Goal: Answer question/provide support

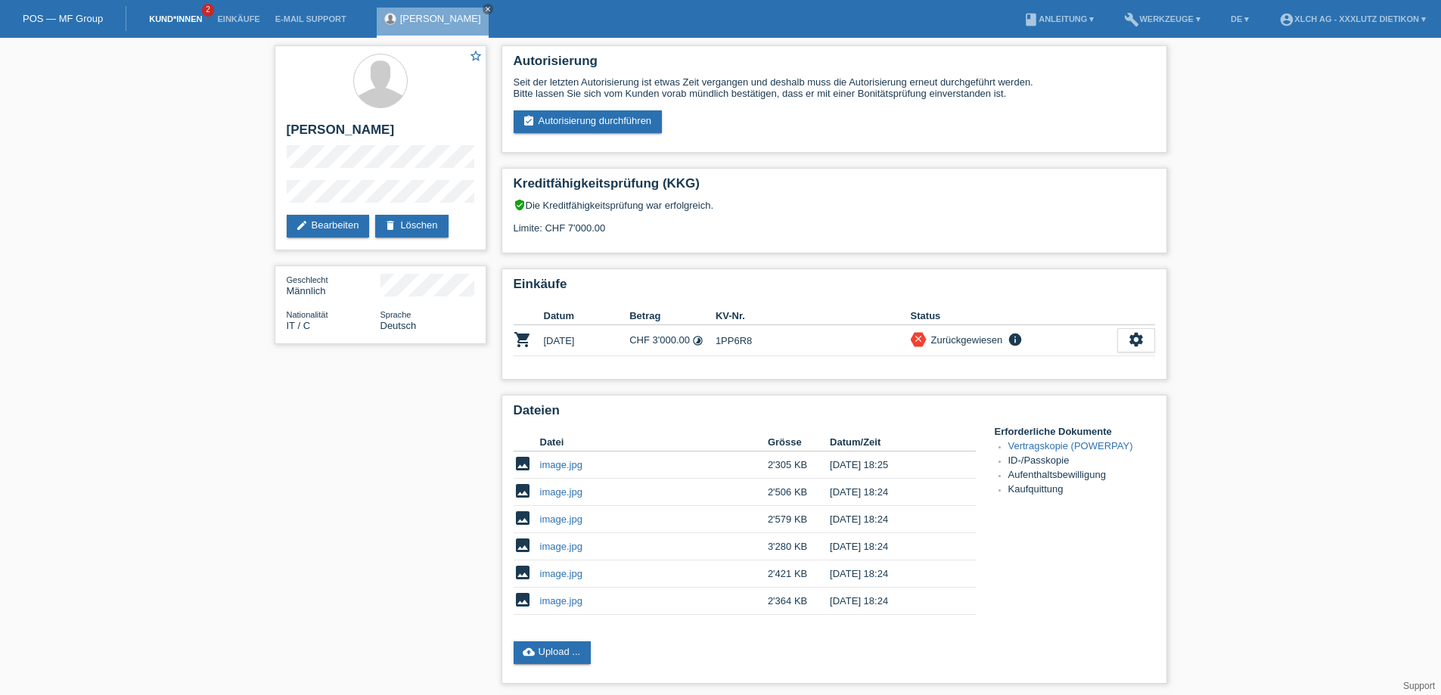
click at [165, 17] on link "Kund*innen" at bounding box center [175, 18] width 68 height 9
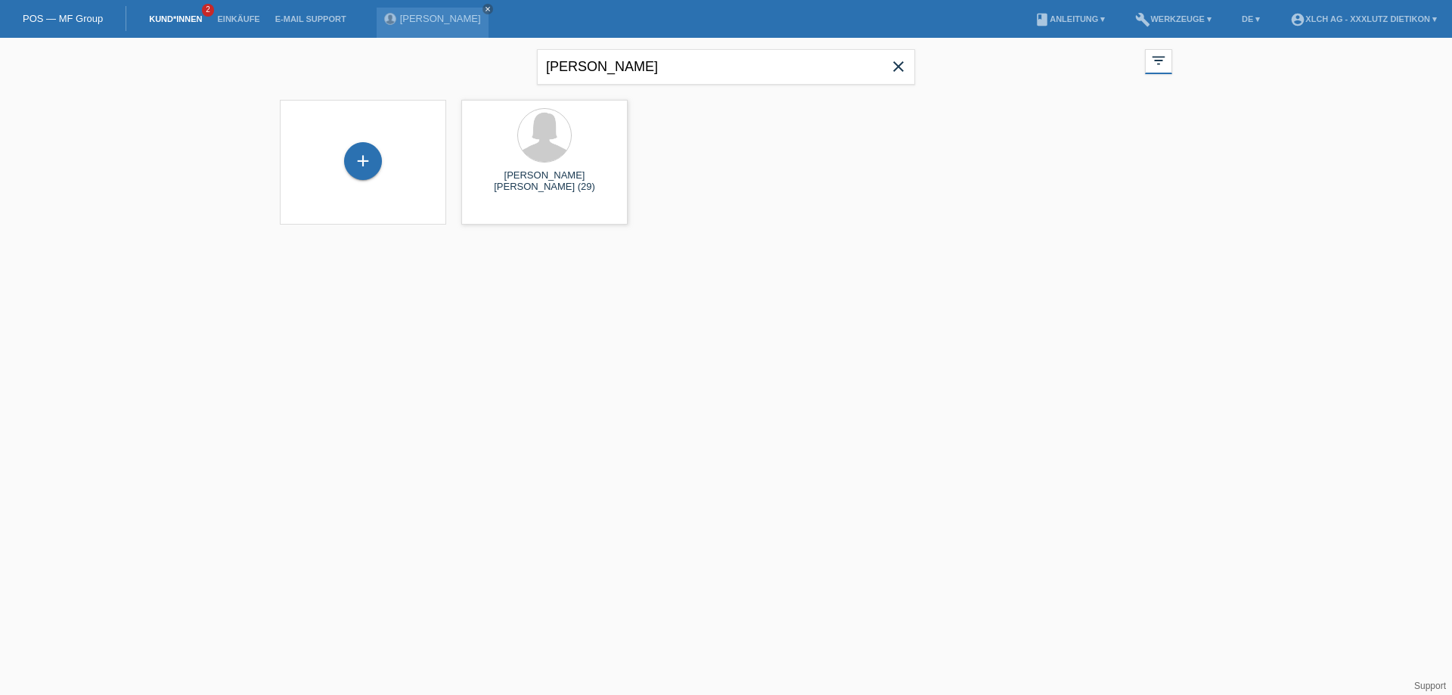
click at [165, 17] on link "Kund*innen" at bounding box center [175, 18] width 68 height 9
click at [484, 5] on icon "close" at bounding box center [488, 9] width 8 height 8
click at [256, 17] on link "Einkäufe" at bounding box center [237, 18] width 57 height 9
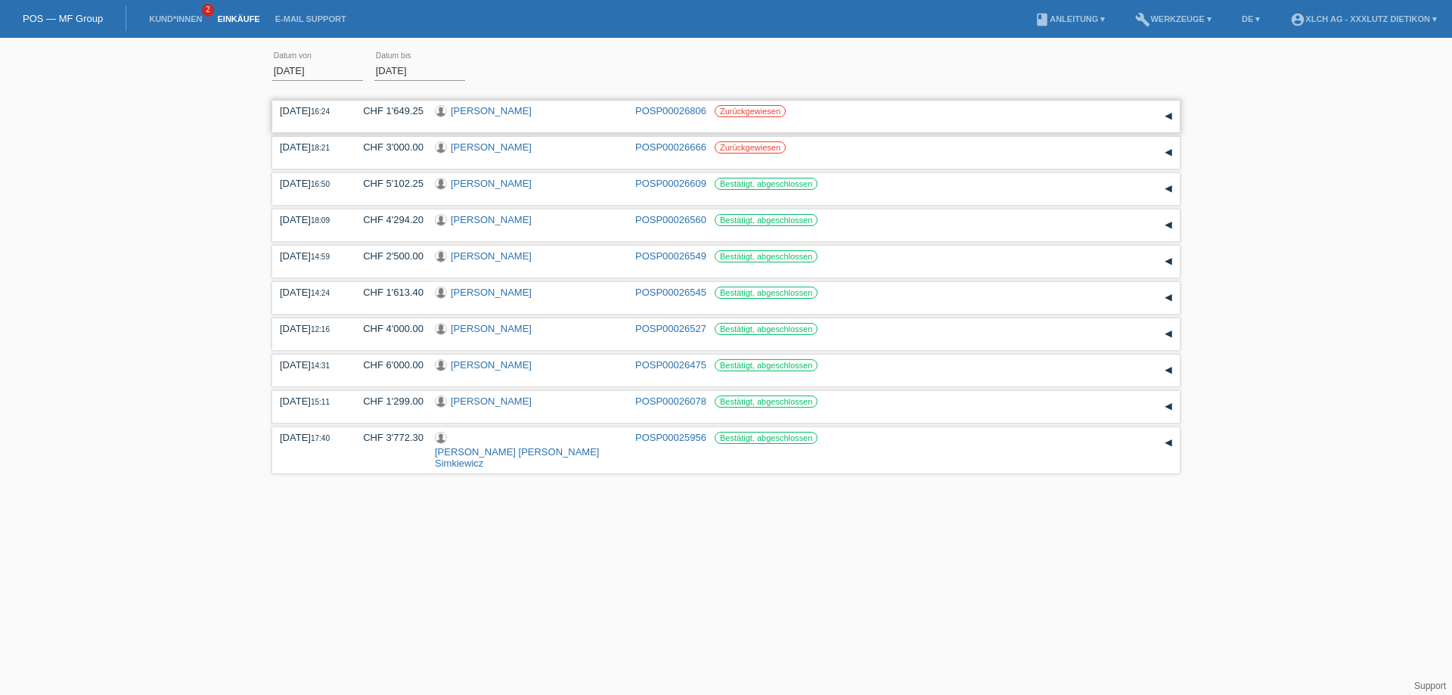
click at [489, 111] on link "[PERSON_NAME]" at bounding box center [491, 110] width 81 height 11
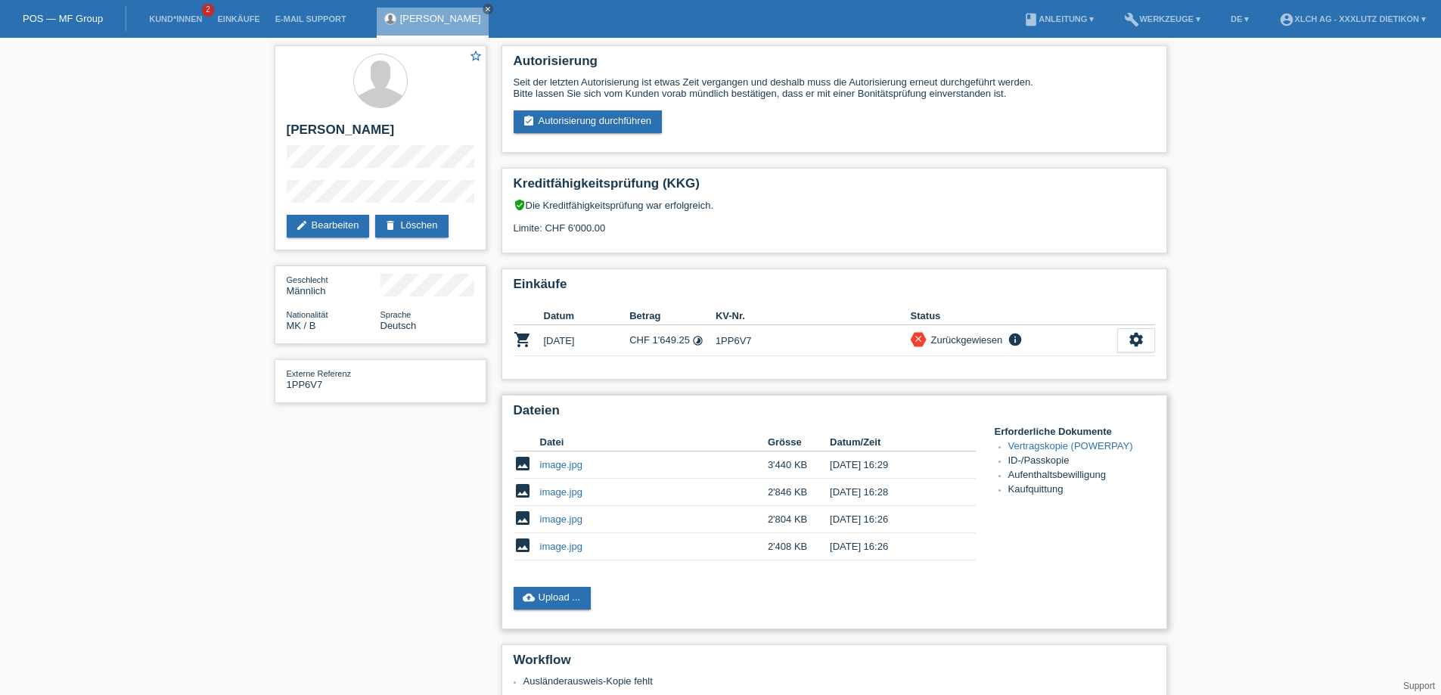
click at [566, 546] on link "image.jpg" at bounding box center [561, 546] width 42 height 11
click at [579, 463] on link "image.jpg" at bounding box center [561, 464] width 42 height 11
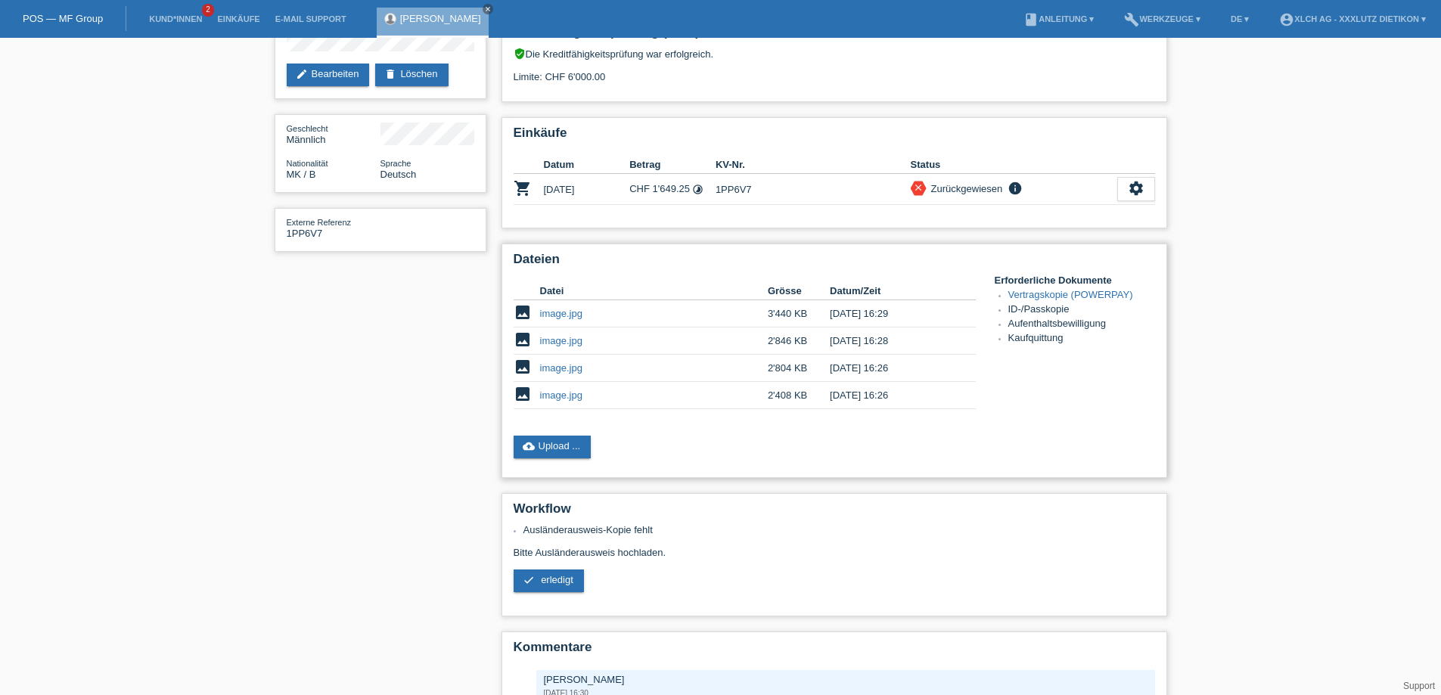
click at [554, 312] on link "image.jpg" at bounding box center [561, 313] width 42 height 11
click at [197, 19] on link "Kund*innen" at bounding box center [175, 18] width 68 height 9
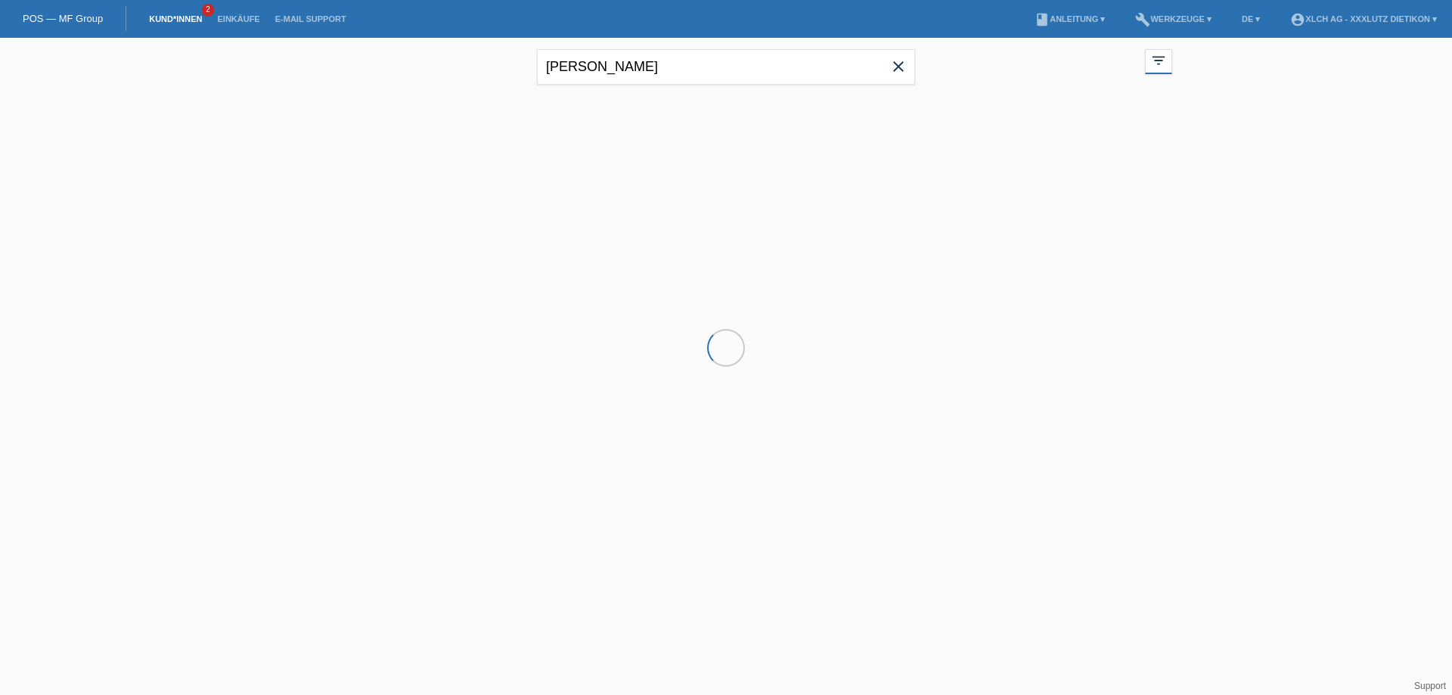
click at [257, 23] on link "Einkäufe" at bounding box center [237, 18] width 57 height 9
click at [240, 20] on link "Einkäufe" at bounding box center [237, 18] width 57 height 9
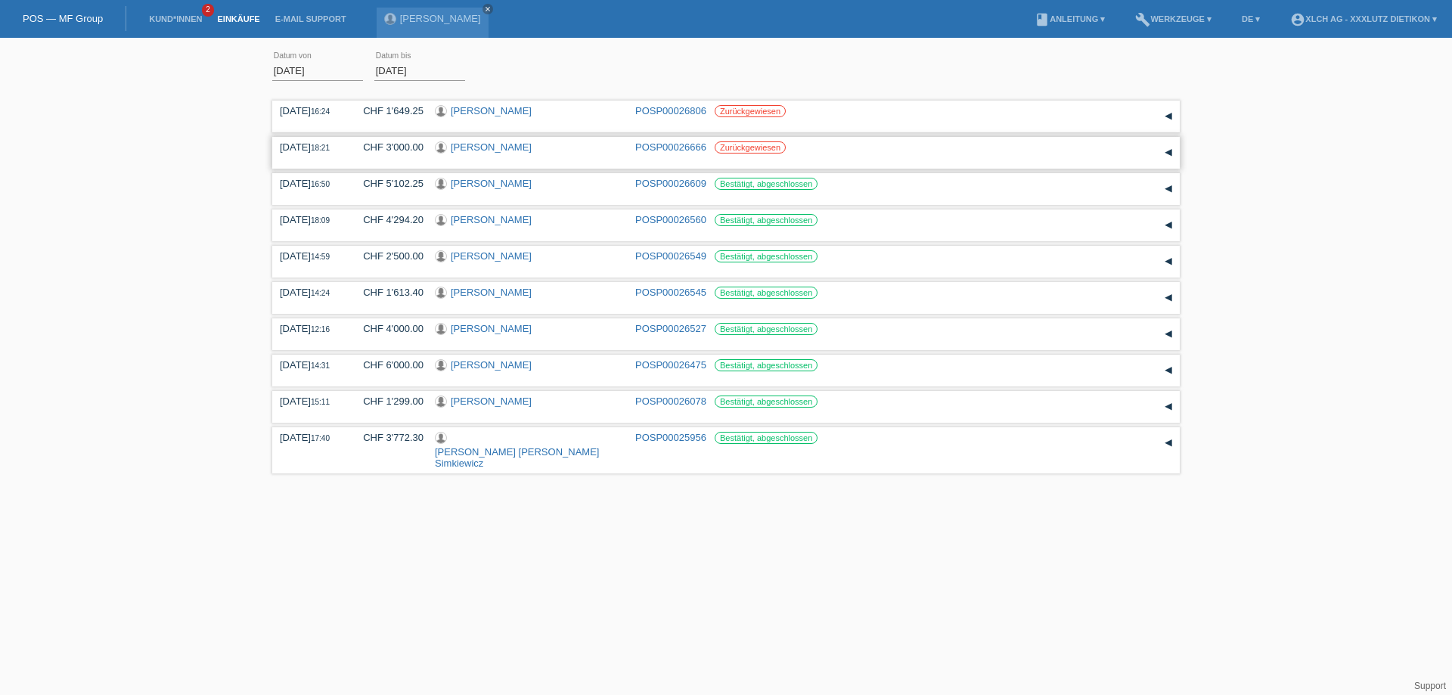
click at [470, 147] on link "[PERSON_NAME]" at bounding box center [491, 146] width 81 height 11
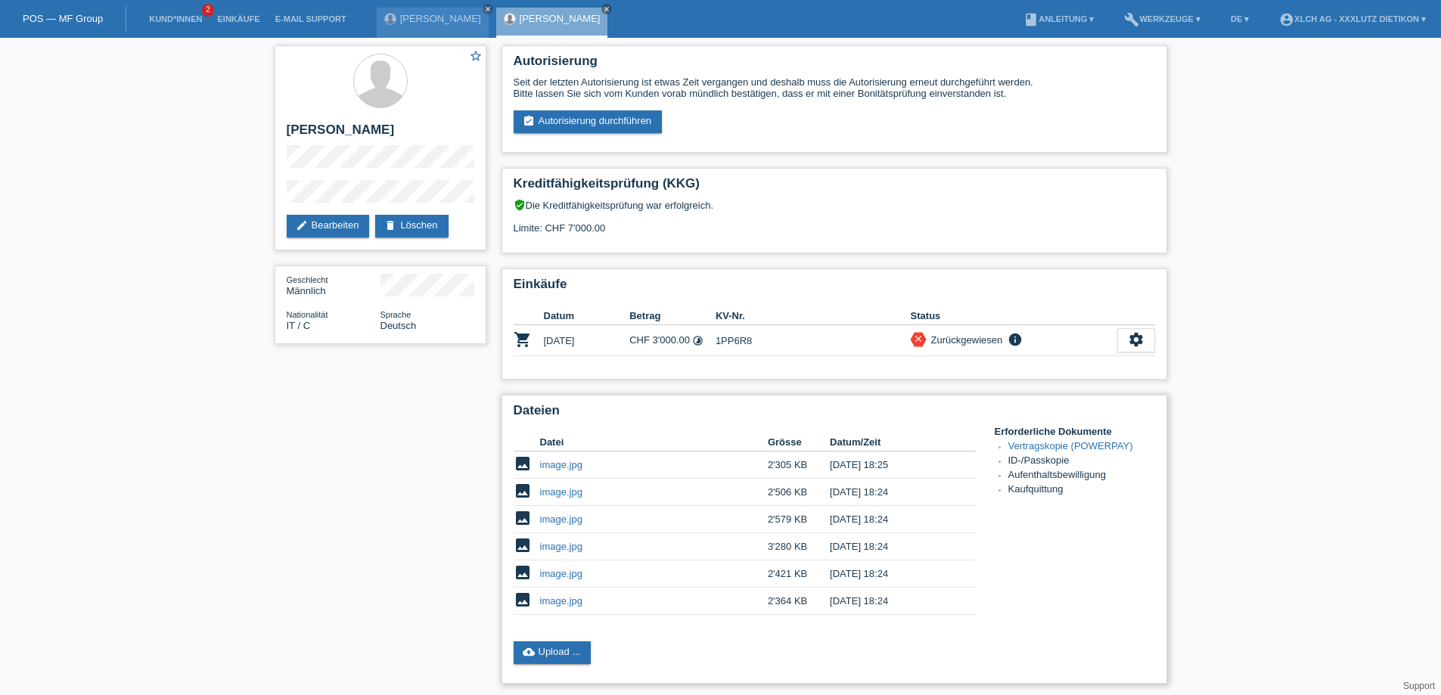
click at [554, 468] on link "image.jpg" at bounding box center [561, 464] width 42 height 11
click at [568, 495] on link "image.jpg" at bounding box center [561, 491] width 42 height 11
click at [564, 521] on link "image.jpg" at bounding box center [561, 518] width 42 height 11
click at [574, 578] on link "image.jpg" at bounding box center [561, 573] width 42 height 11
click at [573, 598] on link "image.jpg" at bounding box center [561, 600] width 42 height 11
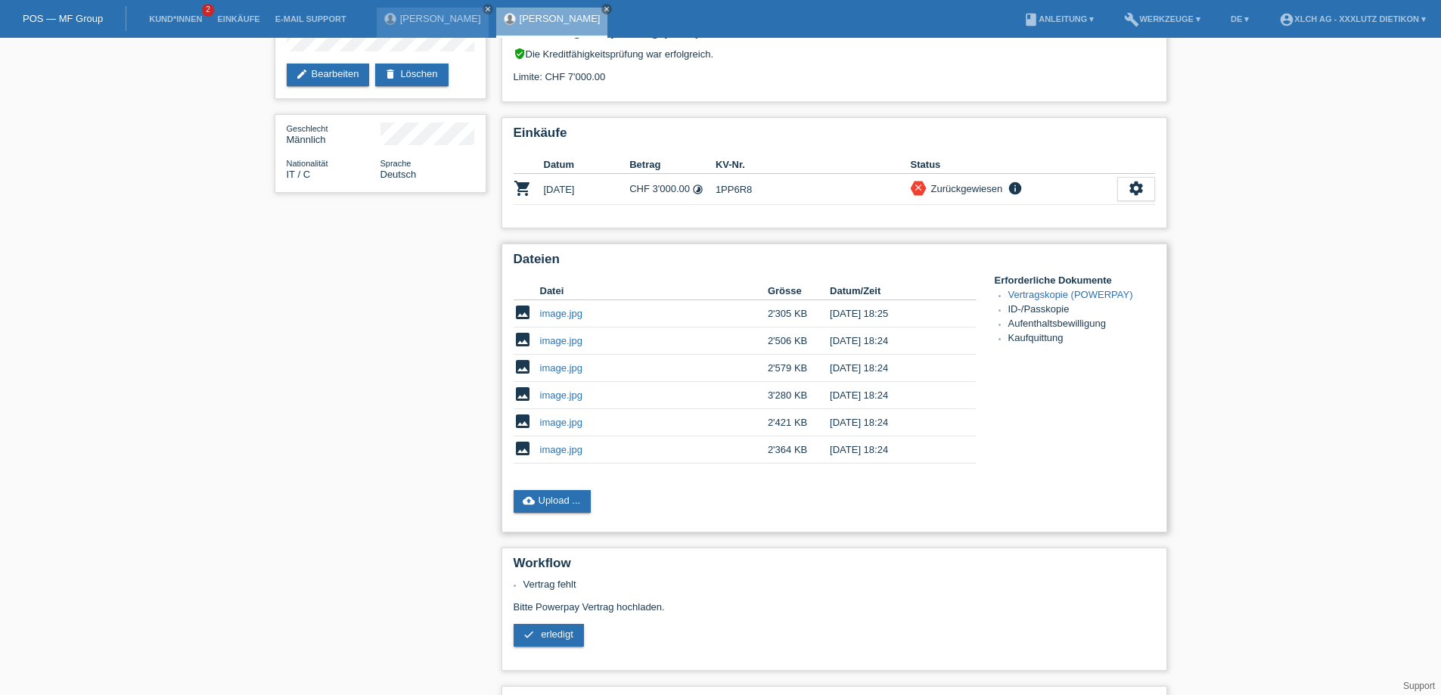
scroll to position [227, 0]
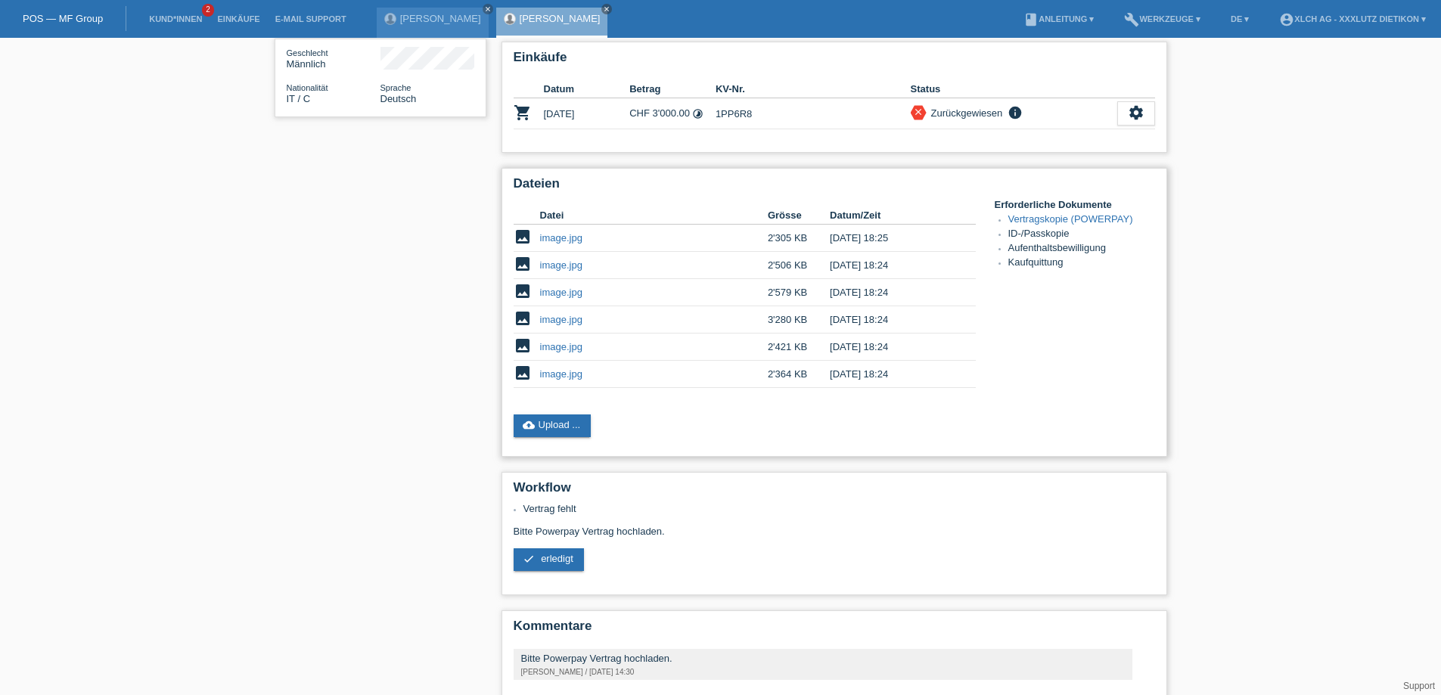
click at [574, 240] on link "image.jpg" at bounding box center [561, 237] width 42 height 11
click at [565, 265] on link "image.jpg" at bounding box center [561, 264] width 42 height 11
click at [569, 321] on link "image.jpg" at bounding box center [561, 319] width 42 height 11
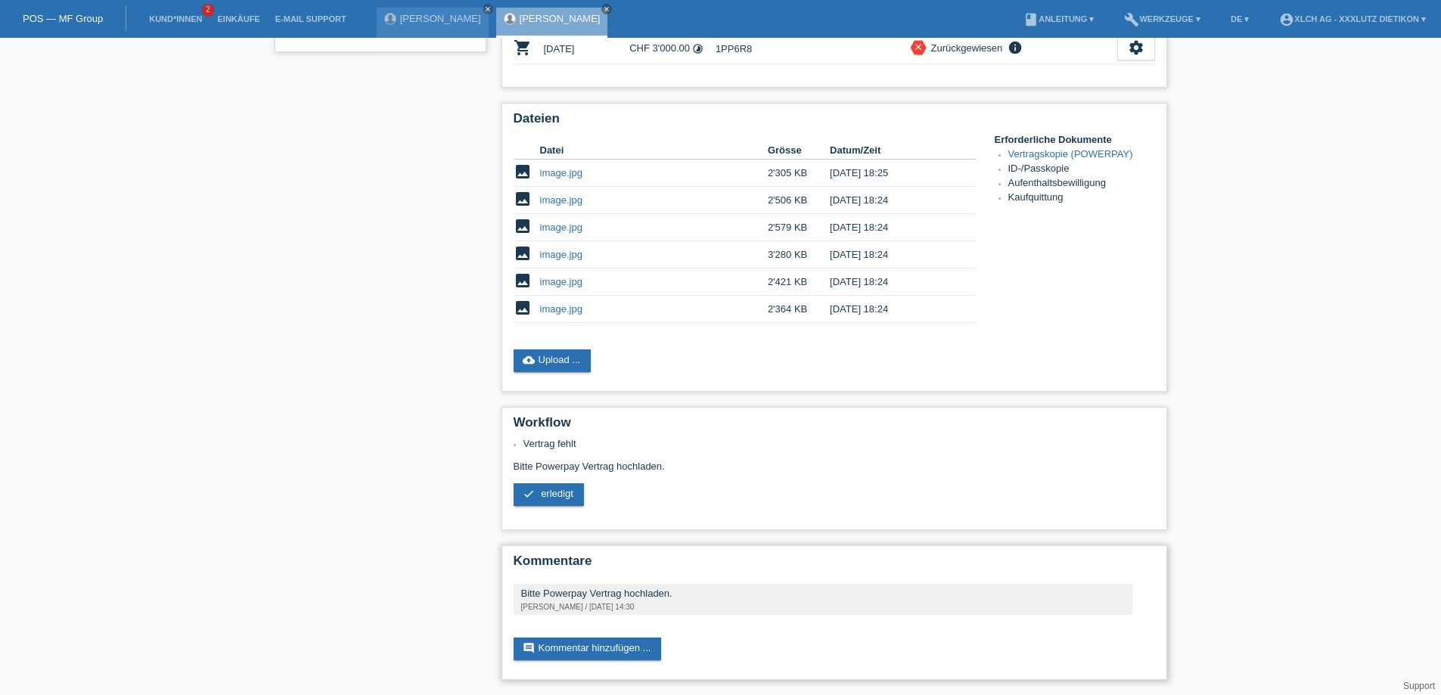
scroll to position [216, 0]
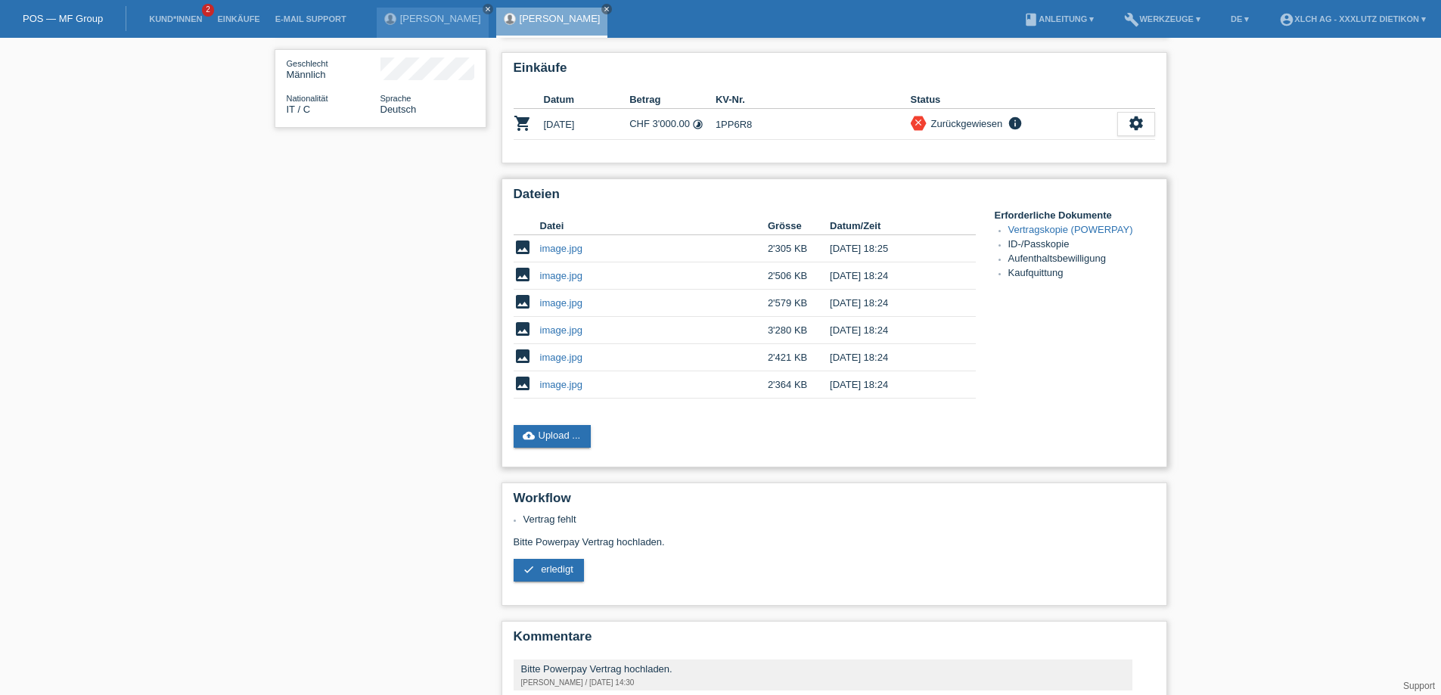
click at [562, 248] on link "image.jpg" at bounding box center [561, 248] width 42 height 11
click at [576, 276] on link "image.jpg" at bounding box center [561, 275] width 42 height 11
click at [560, 309] on td "image.jpg" at bounding box center [654, 303] width 228 height 27
click at [557, 299] on link "image.jpg" at bounding box center [561, 302] width 42 height 11
drag, startPoint x: 57, startPoint y: 283, endPoint x: 198, endPoint y: 63, distance: 261.6
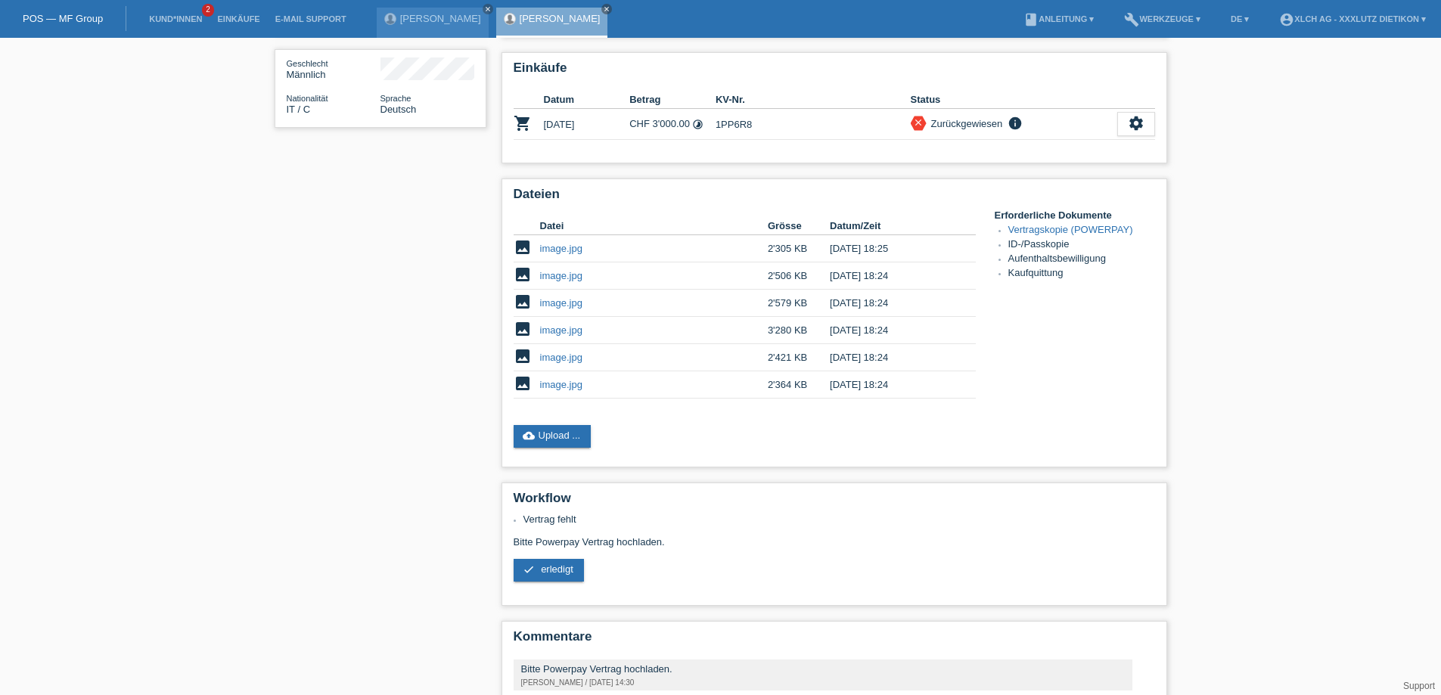
click at [57, 281] on div "star_border Calogero Crimaldi edit Bearbeiten delete Löschen Geschlecht Männlic…" at bounding box center [720, 296] width 1441 height 949
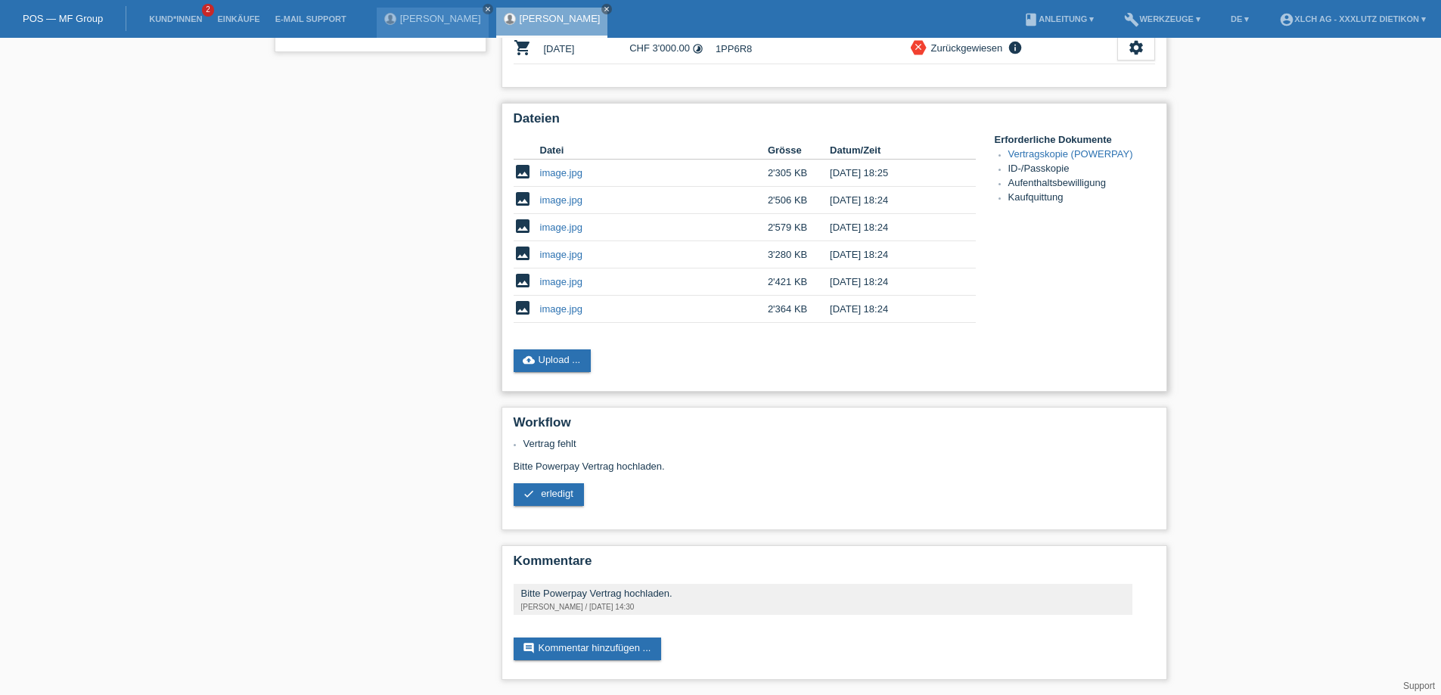
click at [570, 169] on link "image.jpg" at bounding box center [561, 172] width 42 height 11
click at [572, 198] on link "image.jpg" at bounding box center [561, 199] width 42 height 11
click at [569, 224] on link "image.jpg" at bounding box center [561, 227] width 42 height 11
click at [573, 254] on link "image.jpg" at bounding box center [561, 254] width 42 height 11
click at [569, 284] on link "image.jpg" at bounding box center [561, 281] width 42 height 11
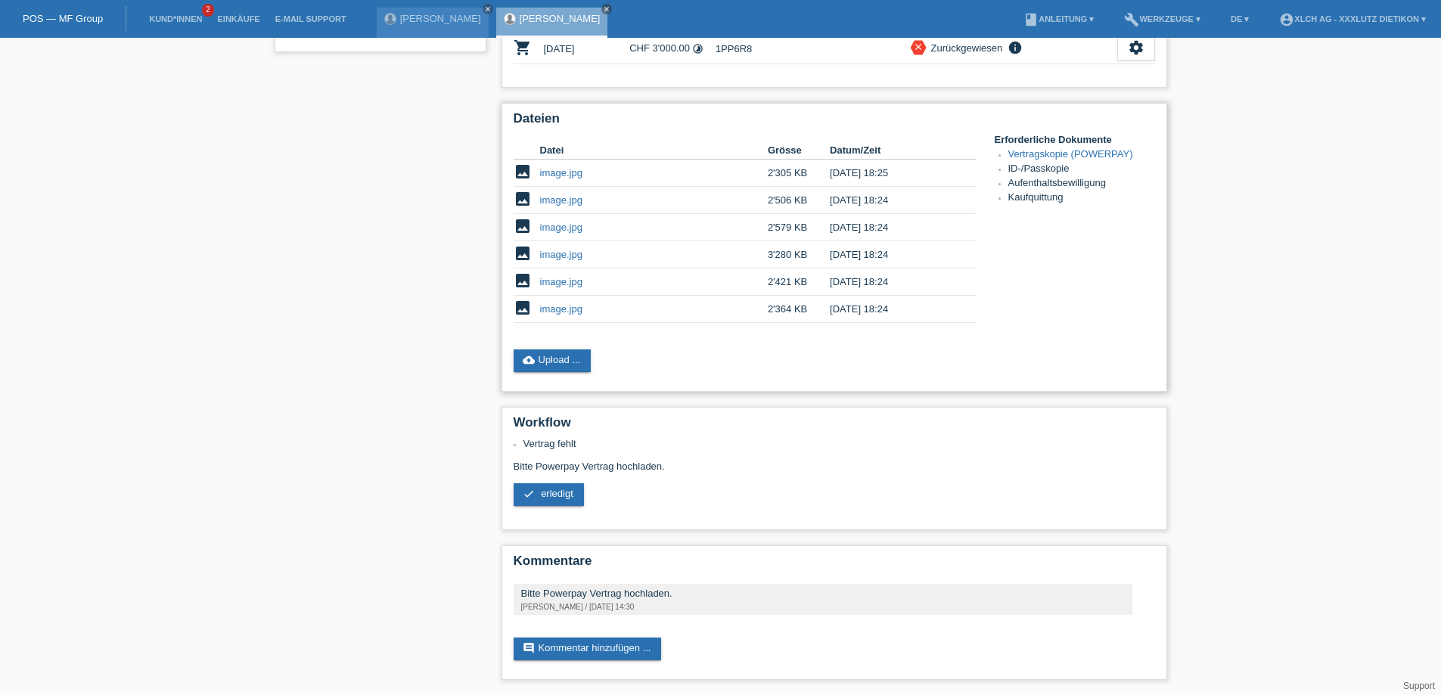
click at [567, 306] on link "image.jpg" at bounding box center [561, 308] width 42 height 11
click at [559, 251] on link "image.jpg" at bounding box center [561, 254] width 42 height 11
click at [607, 643] on link "comment Kommentar hinzufügen ..." at bounding box center [587, 649] width 148 height 23
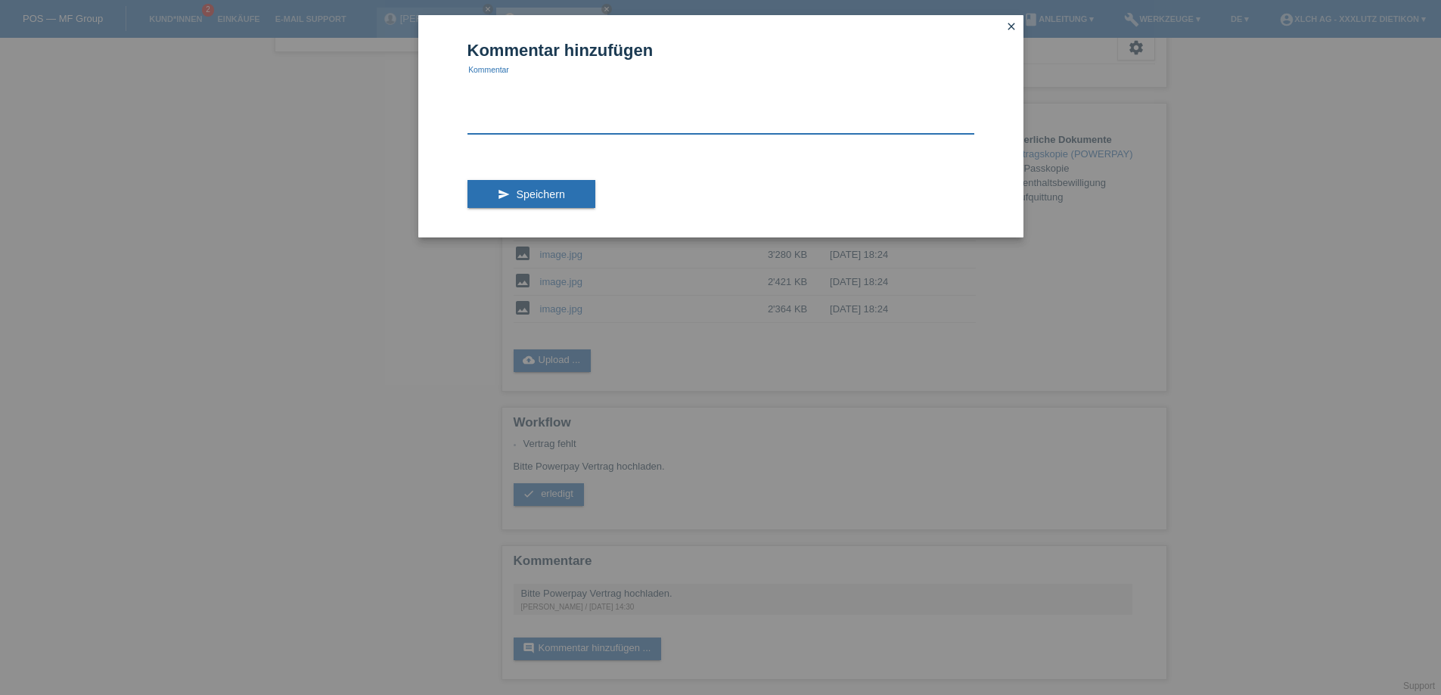
click at [579, 89] on textarea at bounding box center [720, 105] width 507 height 58
type textarea "Vertrag ist schon Hochgeladen. Bitte prüfen LG Birgül Tastan"
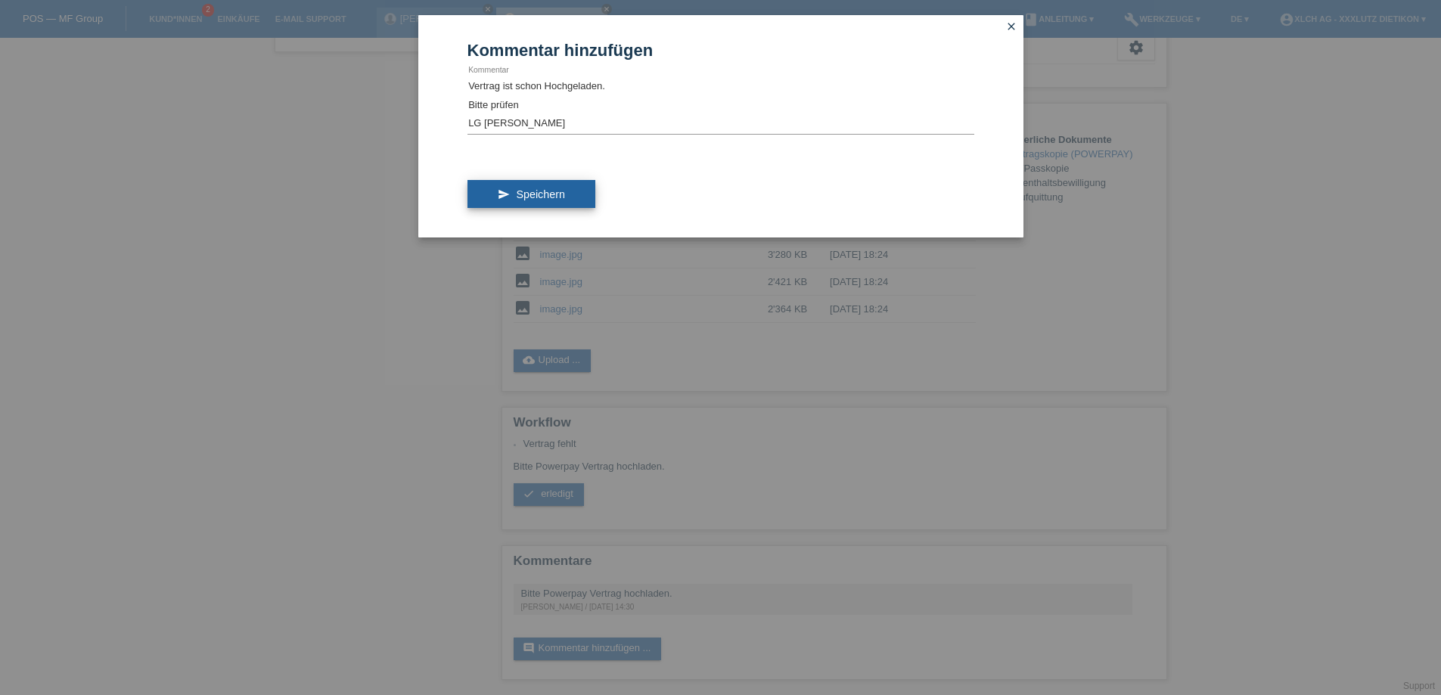
click at [499, 194] on button "send Speichern" at bounding box center [531, 194] width 128 height 29
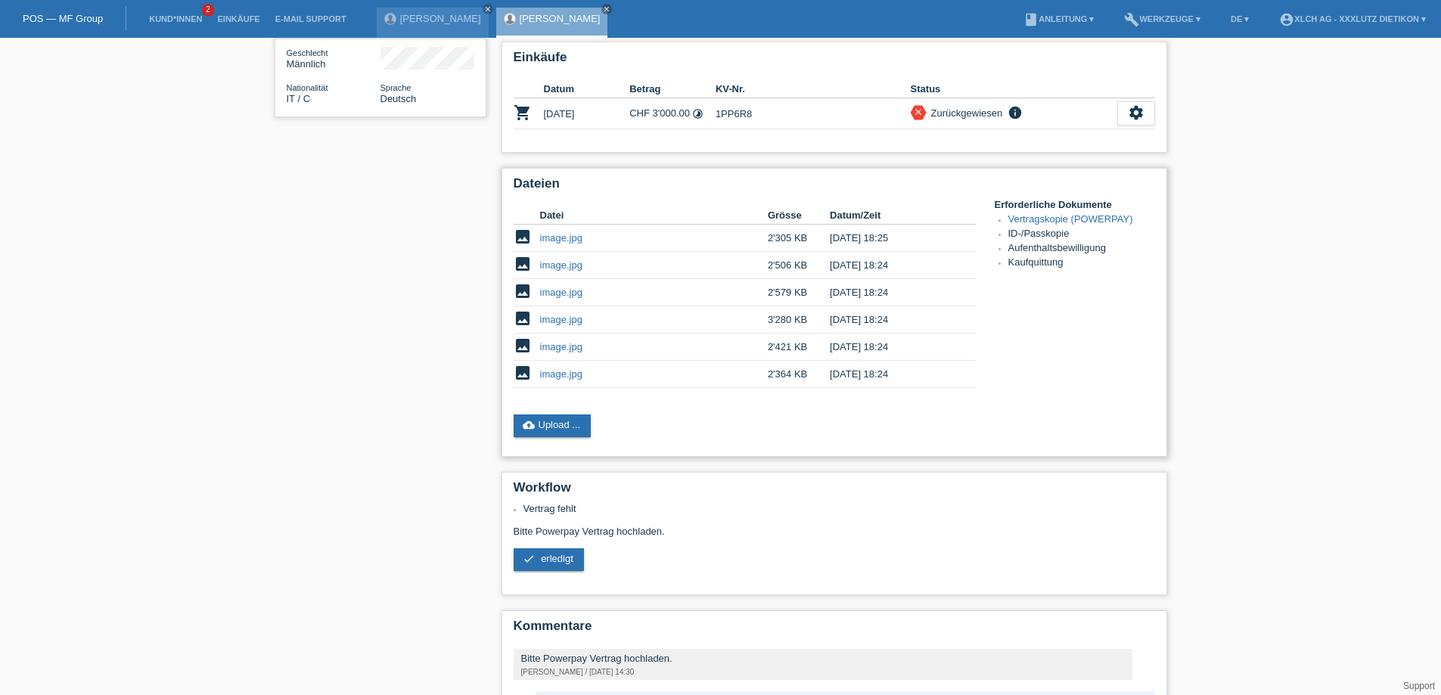
scroll to position [302, 0]
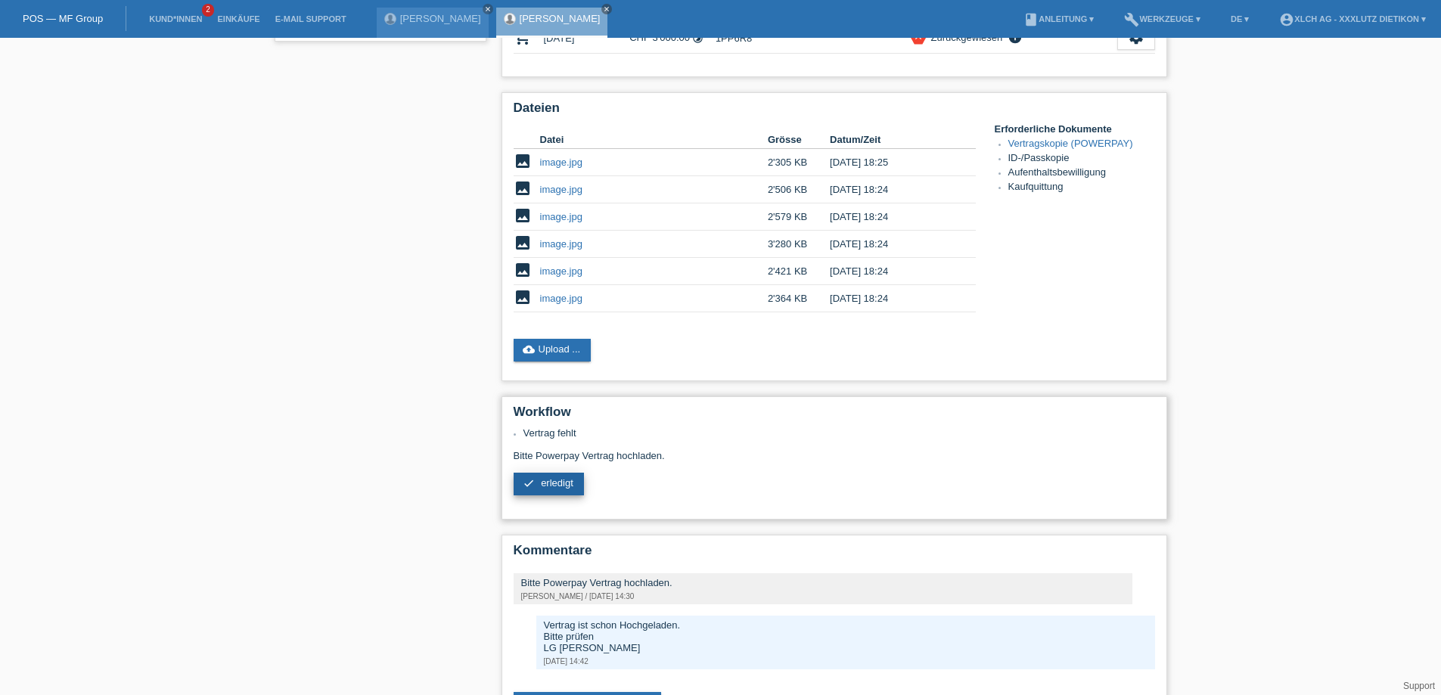
click at [560, 492] on link "check erledigt" at bounding box center [548, 484] width 70 height 23
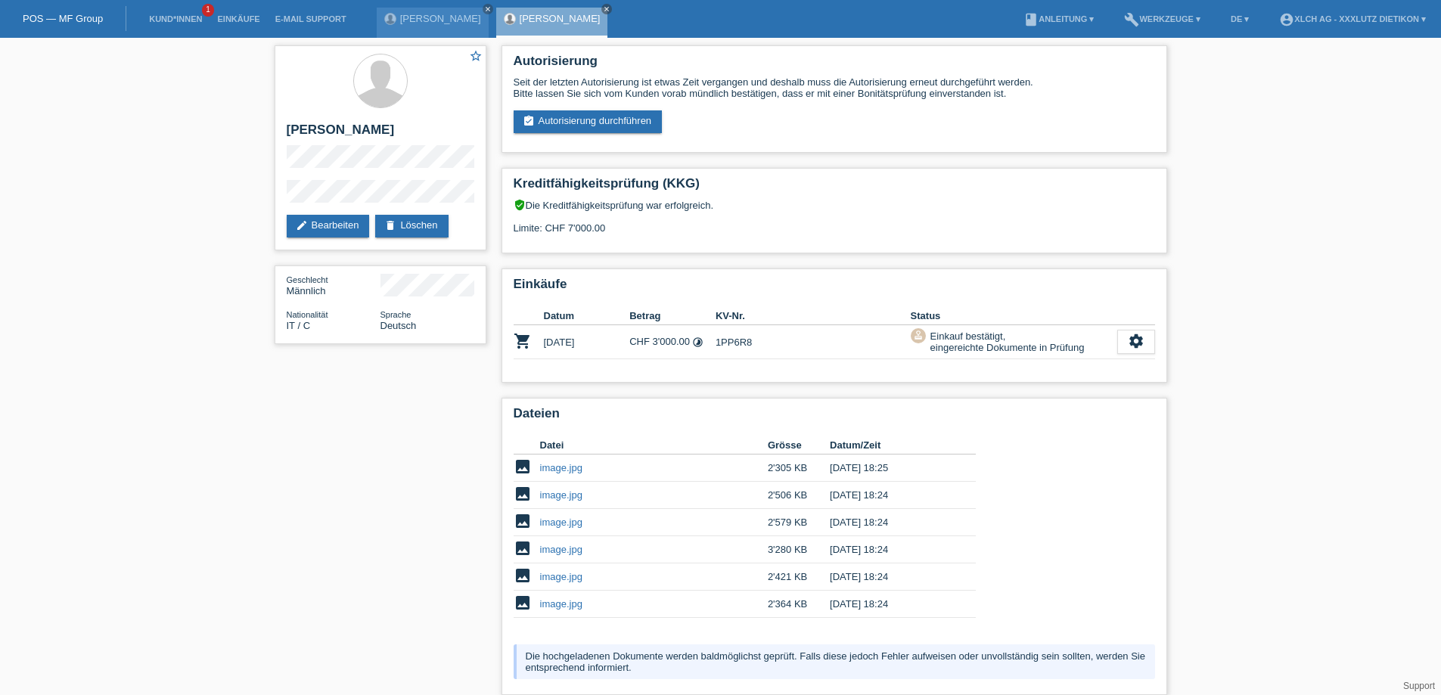
scroll to position [230, 0]
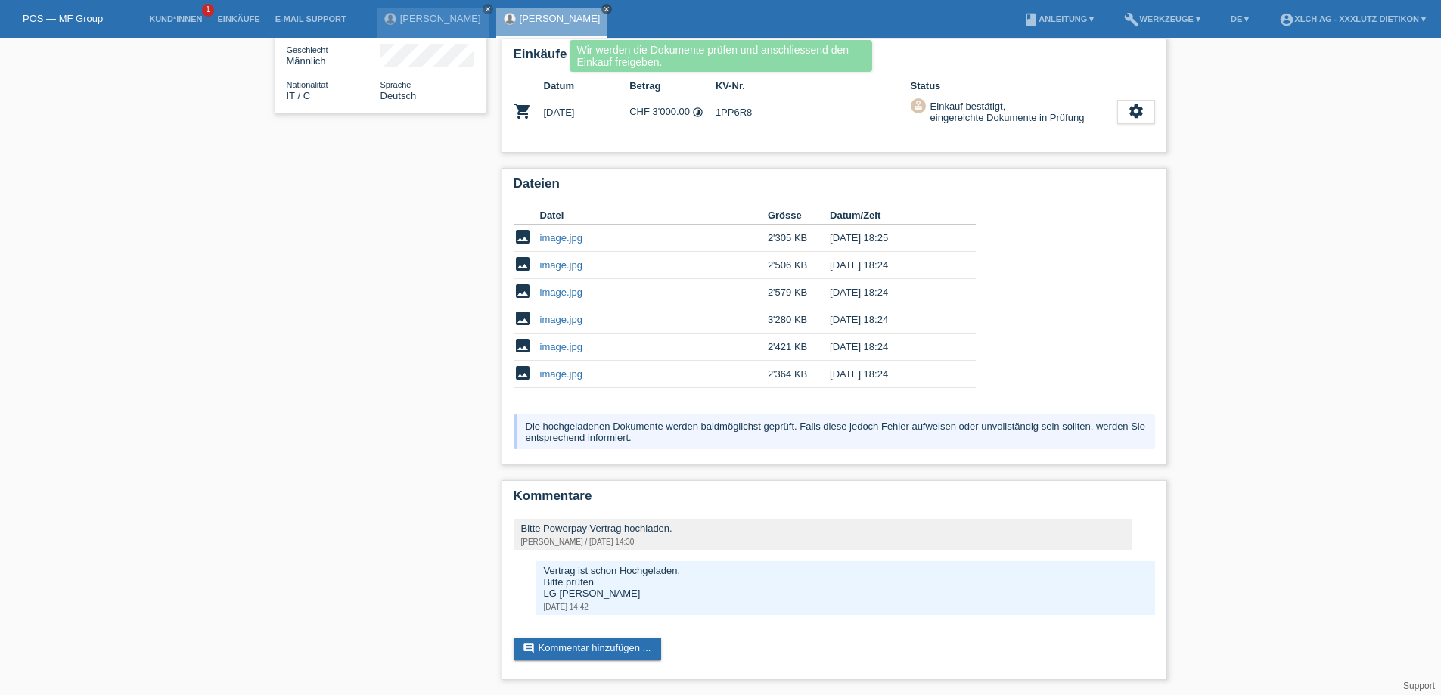
click at [603, 7] on icon "close" at bounding box center [607, 9] width 8 height 8
click at [484, 6] on icon "close" at bounding box center [488, 9] width 8 height 8
click at [250, 14] on li "Einkäufe" at bounding box center [237, 19] width 57 height 39
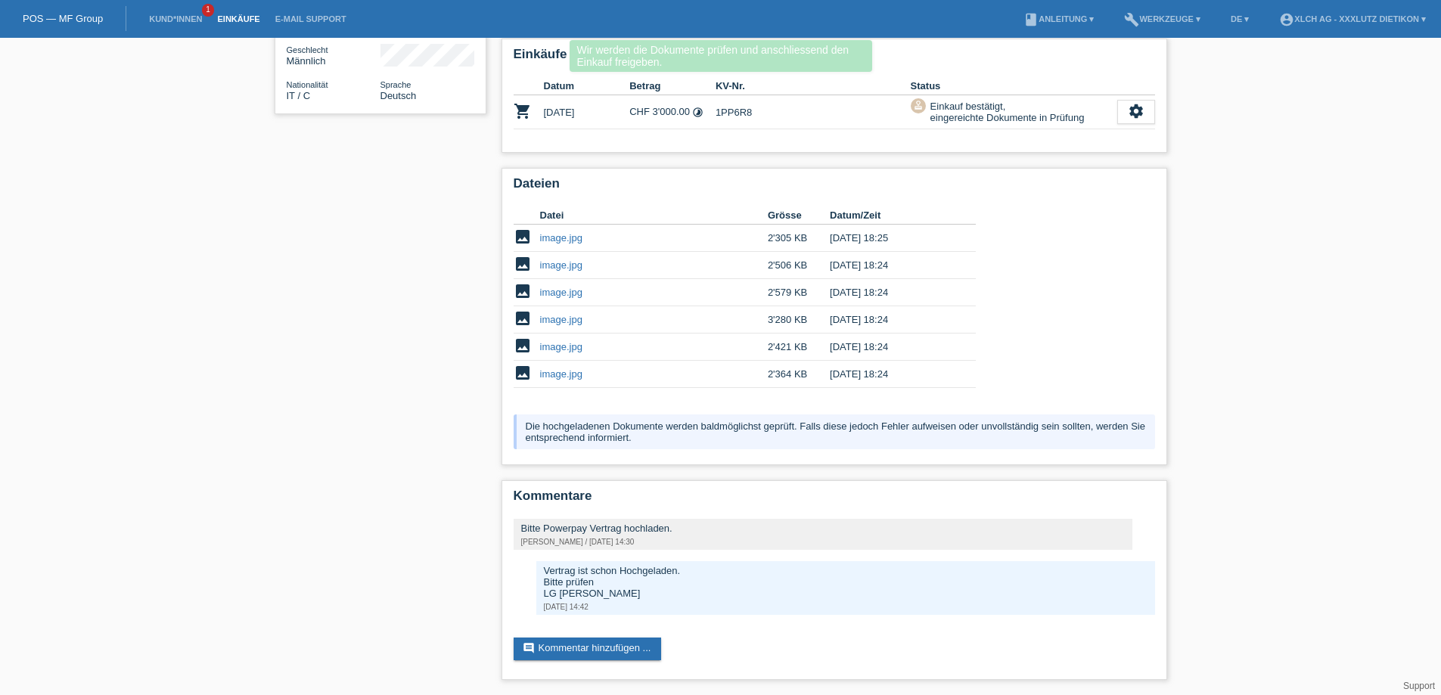
click at [247, 17] on link "Einkäufe" at bounding box center [237, 18] width 57 height 9
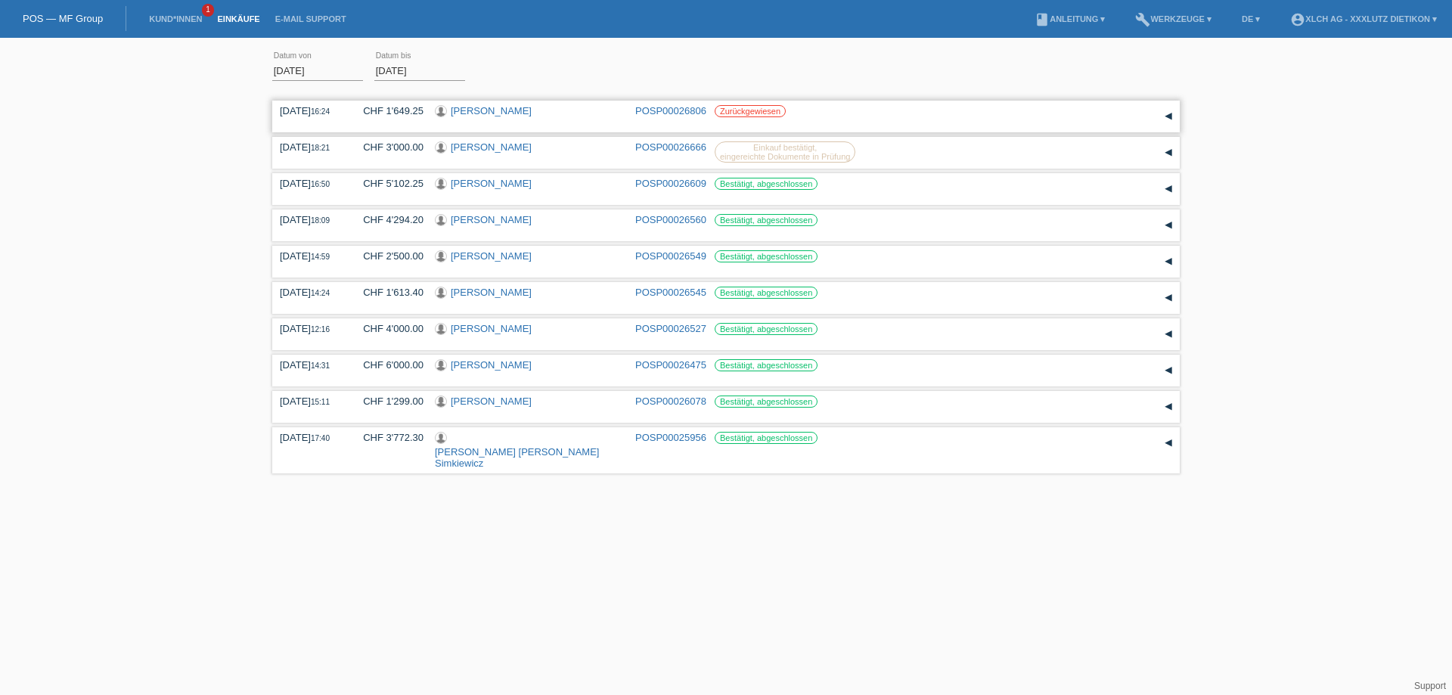
click at [465, 107] on link "[PERSON_NAME]" at bounding box center [491, 110] width 81 height 11
